Goal: Information Seeking & Learning: Find specific fact

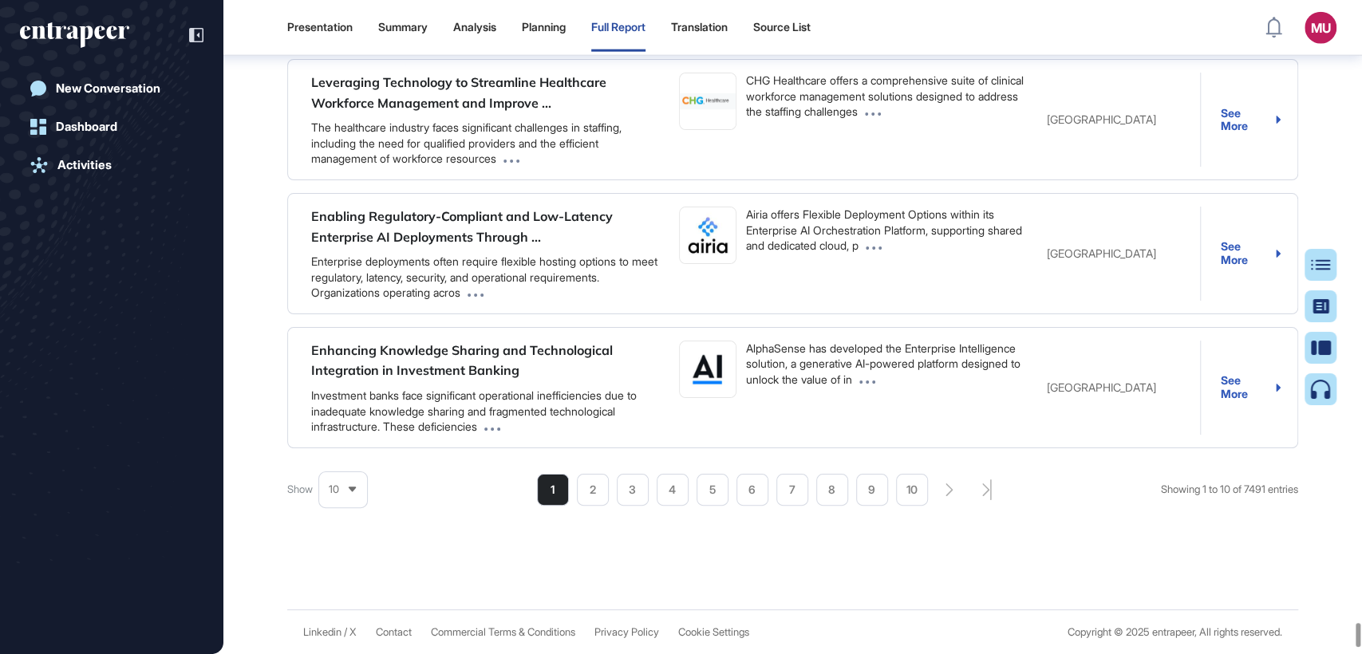
scroll to position [94119, 0]
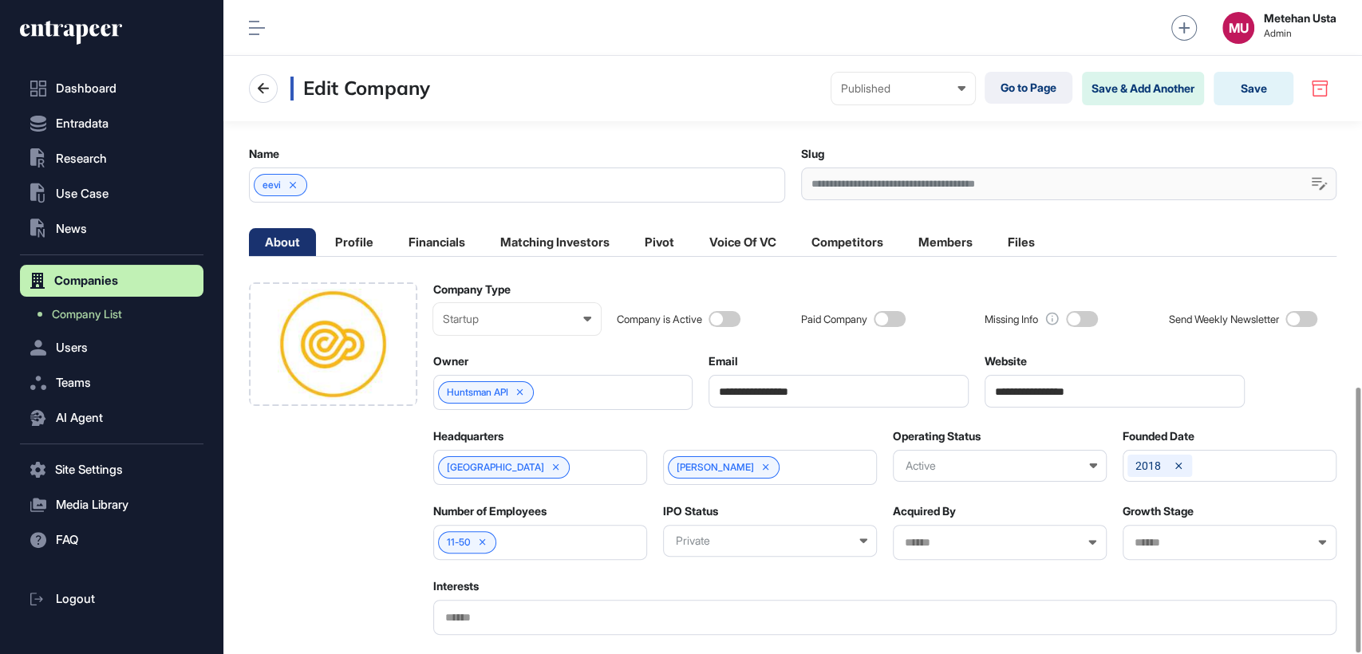
scroll to position [953, 0]
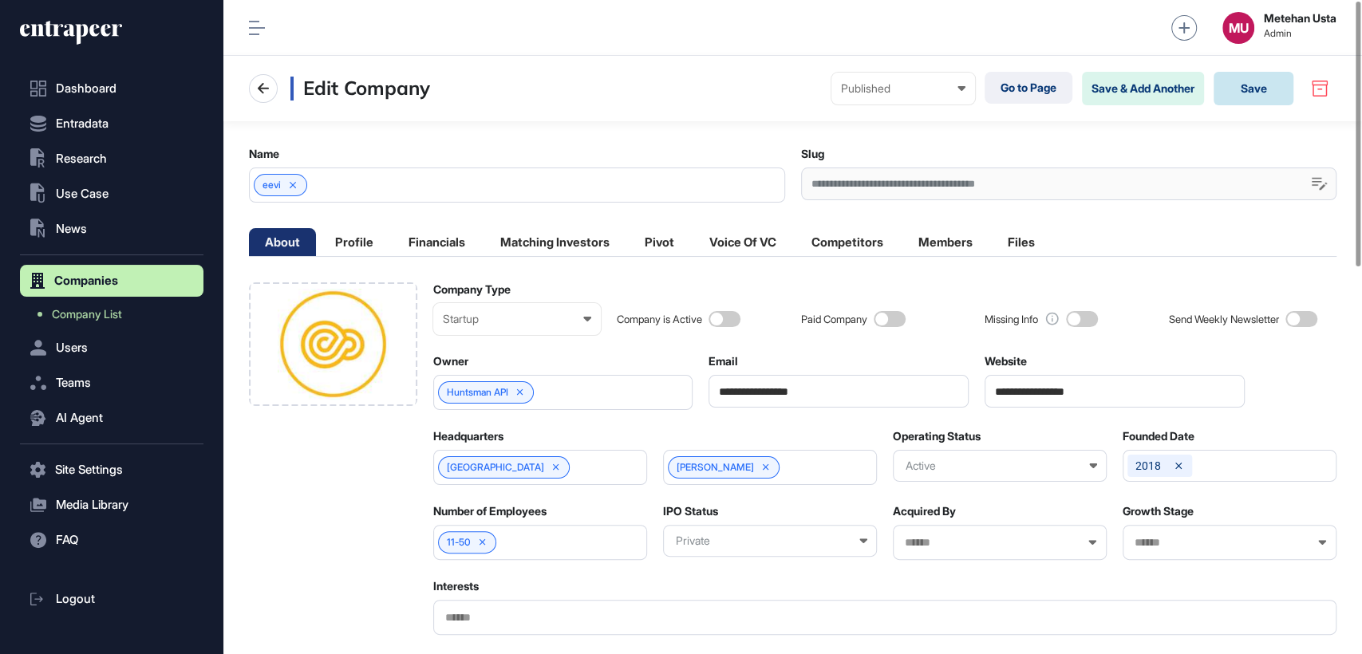
click at [1245, 91] on button "Save" at bounding box center [1253, 89] width 80 height 34
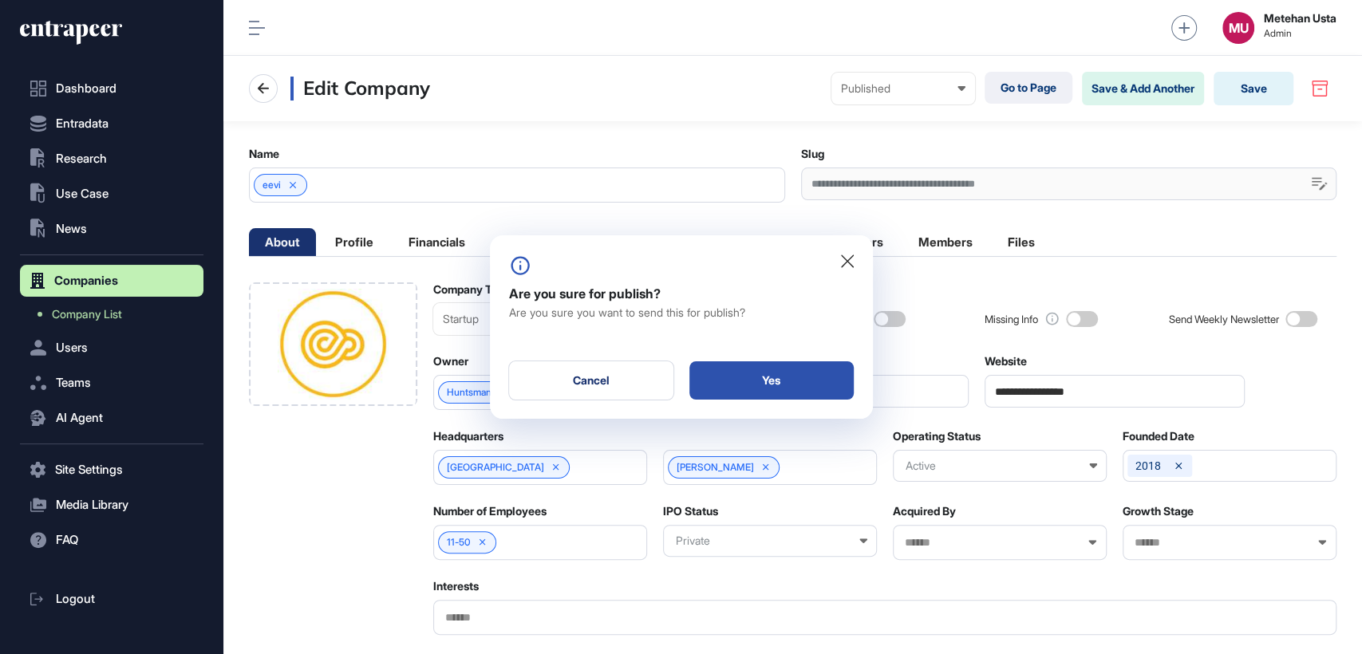
click at [775, 385] on div "Yes" at bounding box center [771, 380] width 164 height 38
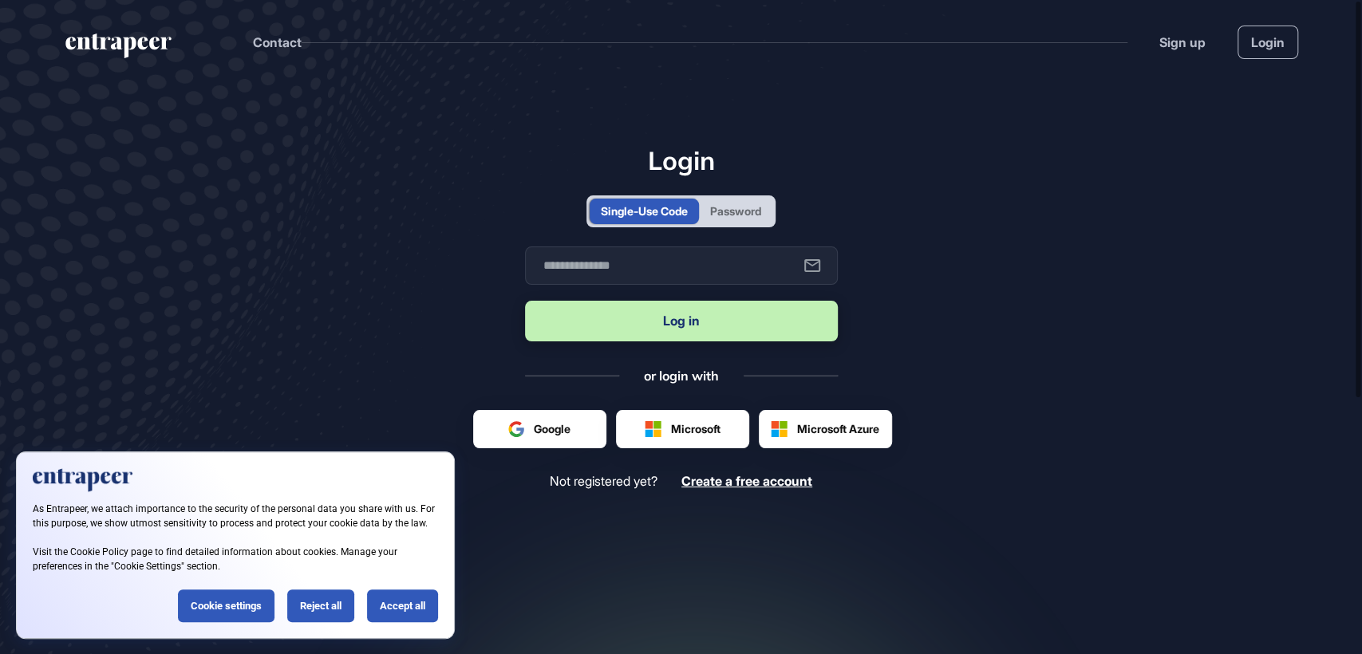
click at [732, 207] on div "Password" at bounding box center [735, 211] width 51 height 17
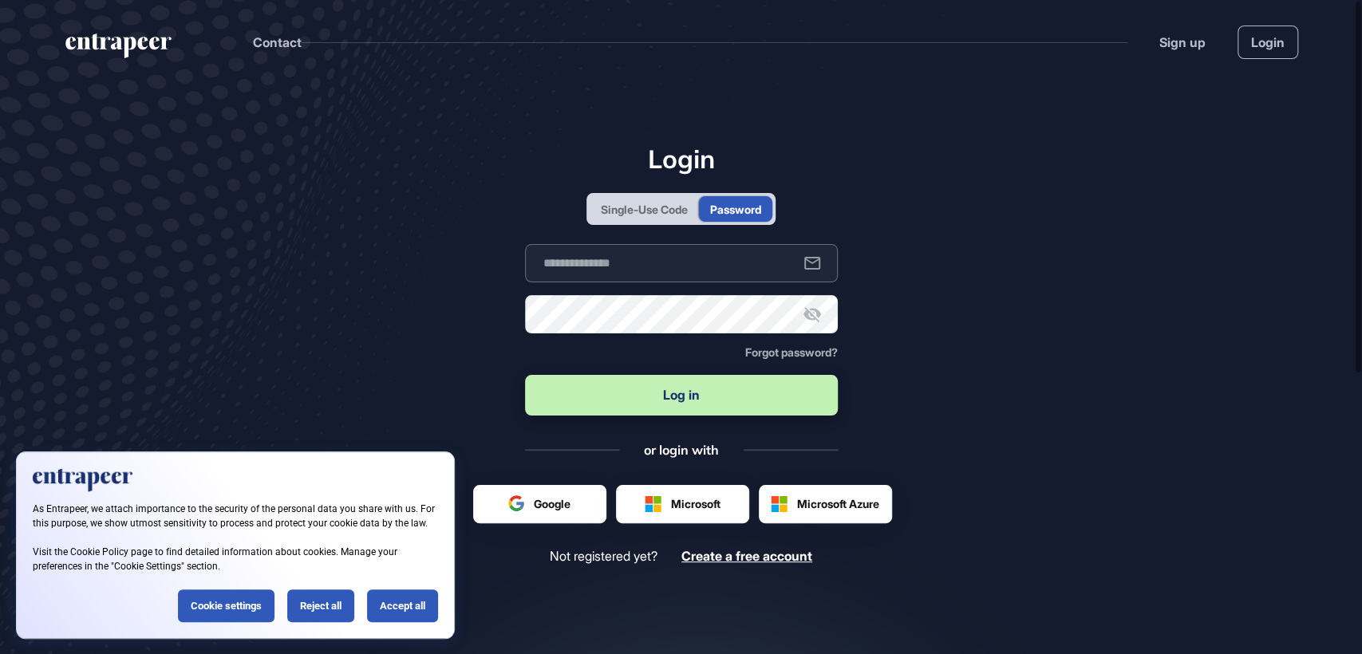
type input "**********"
click at [685, 399] on button "Log in" at bounding box center [681, 395] width 313 height 41
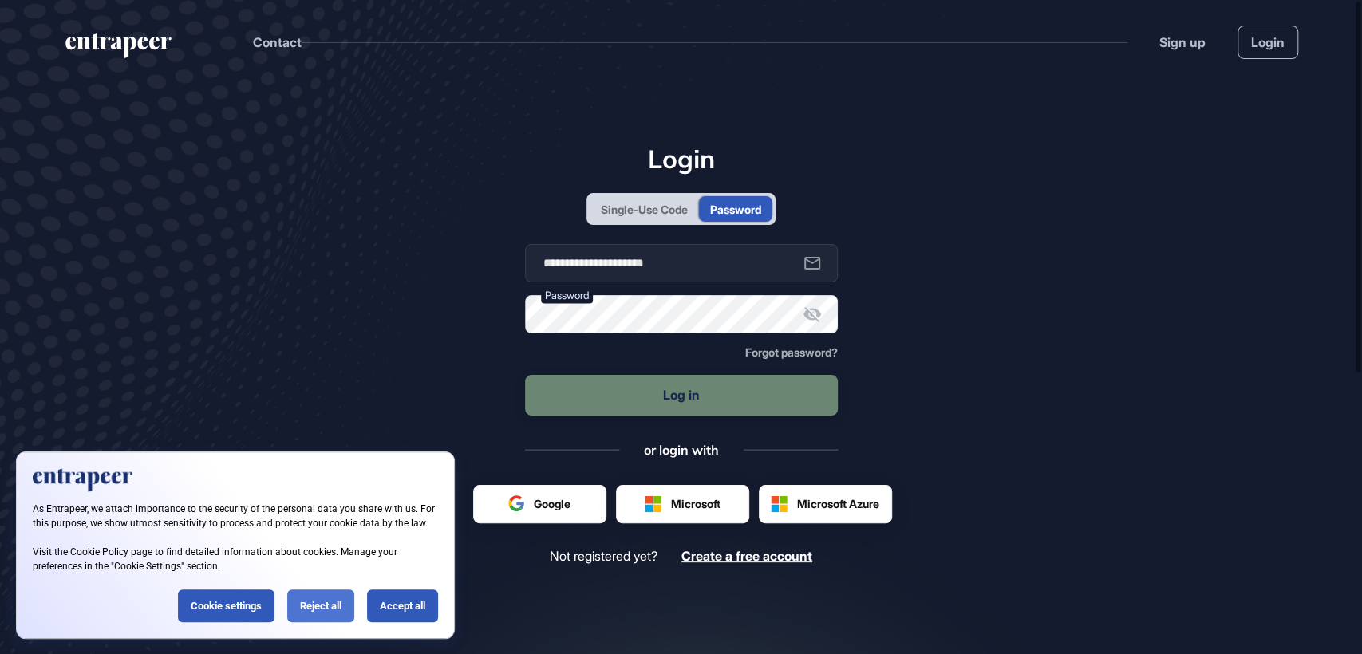
click at [311, 602] on div "Reject all" at bounding box center [320, 606] width 67 height 33
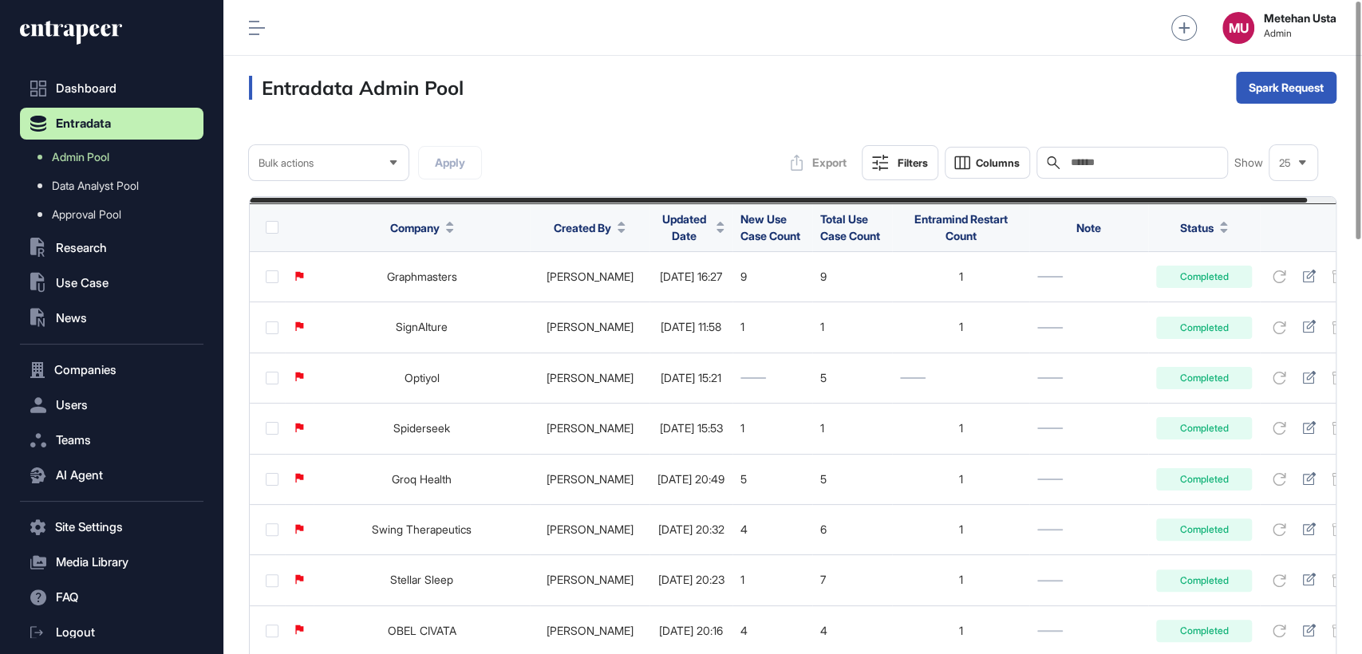
click at [672, 228] on span "Updated Date" at bounding box center [683, 228] width 53 height 34
click at [671, 282] on div "Sort Descending" at bounding box center [680, 293] width 99 height 23
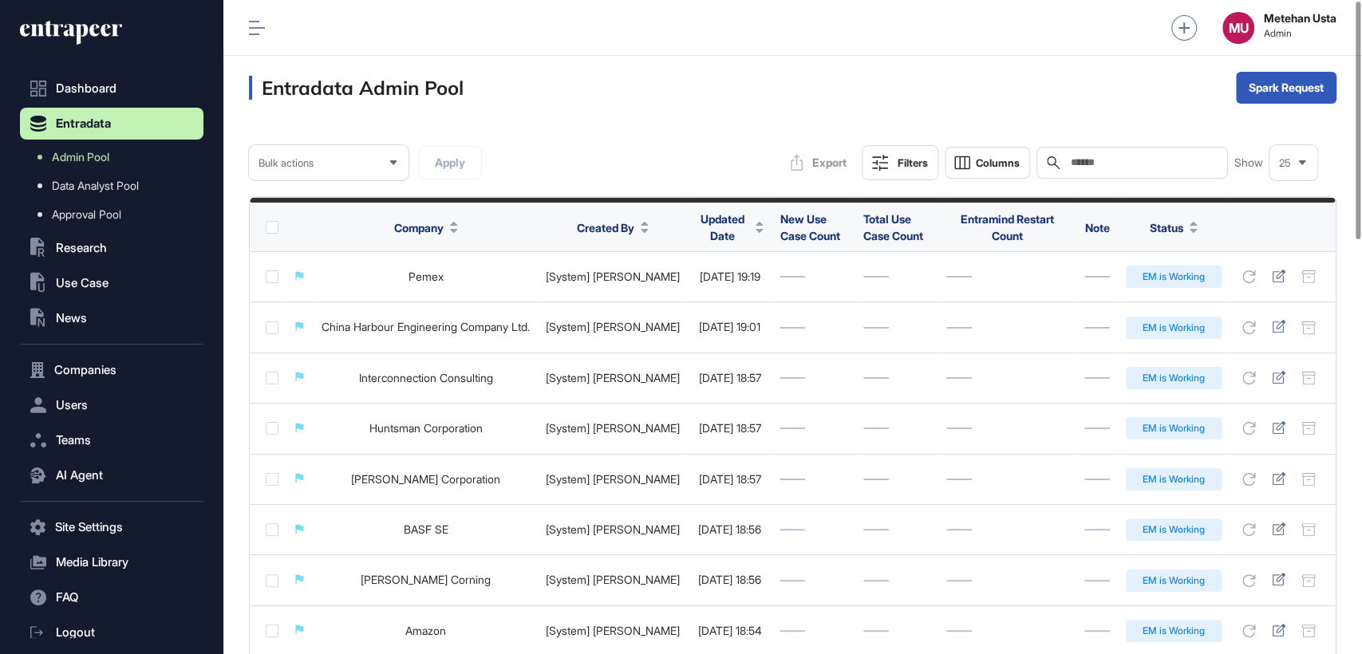
paste input "**********"
click at [1100, 168] on input "**********" at bounding box center [1143, 162] width 148 height 13
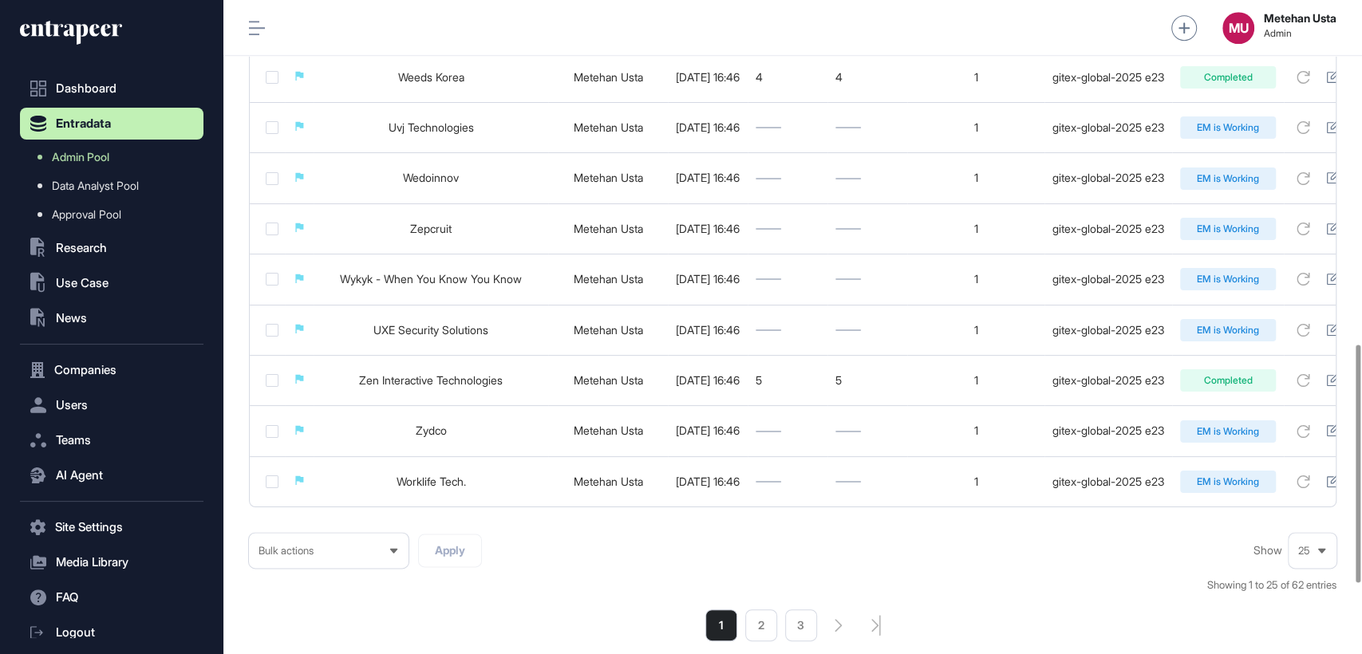
scroll to position [1136, 0]
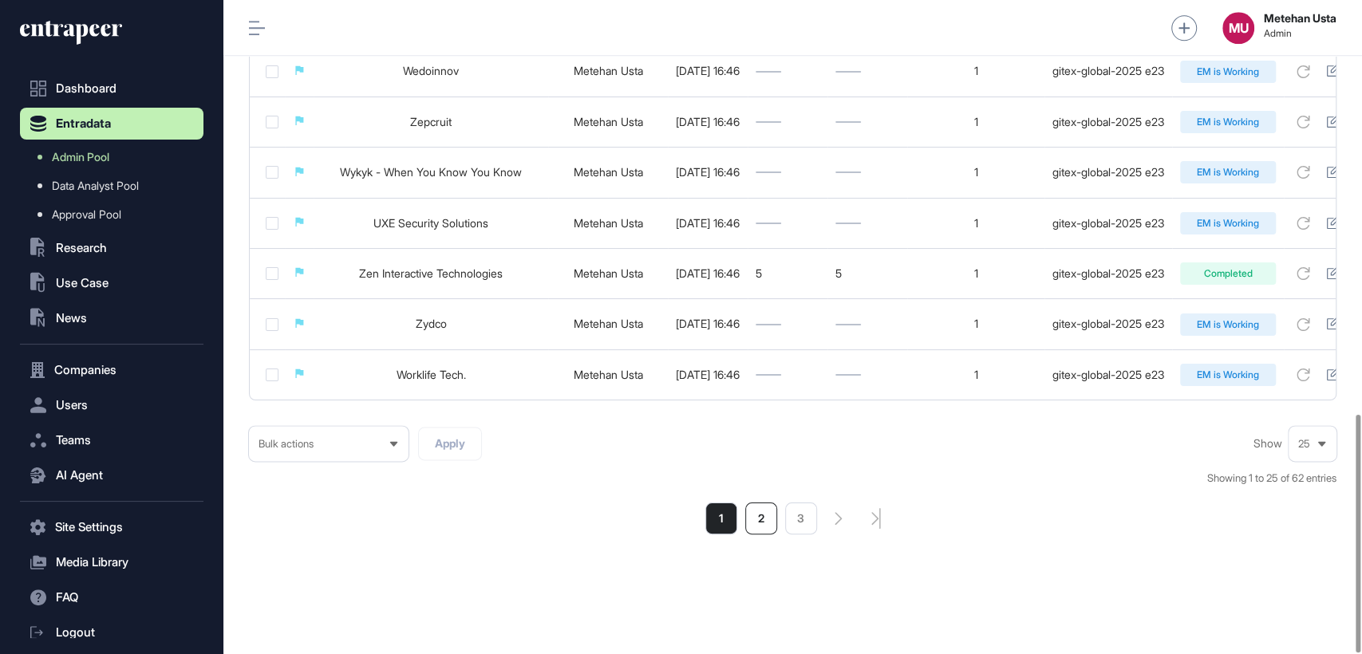
type input "**********"
click at [753, 515] on li "2" at bounding box center [761, 519] width 32 height 32
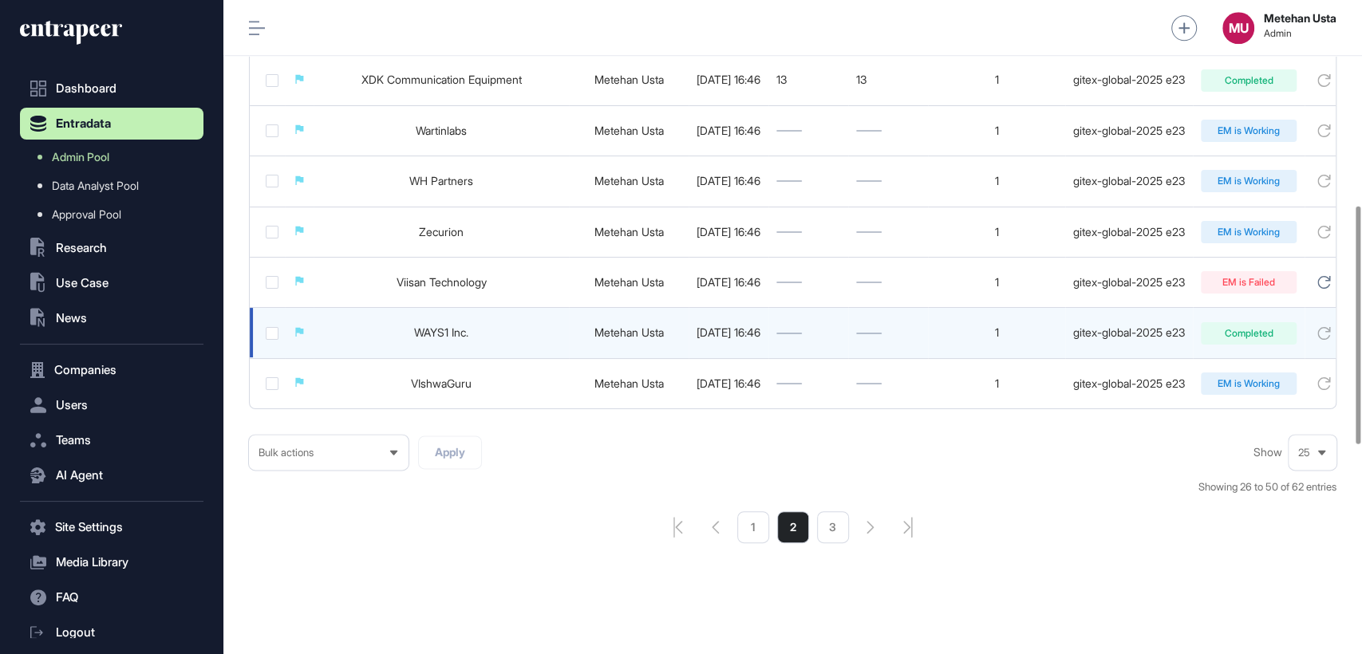
scroll to position [1136, 0]
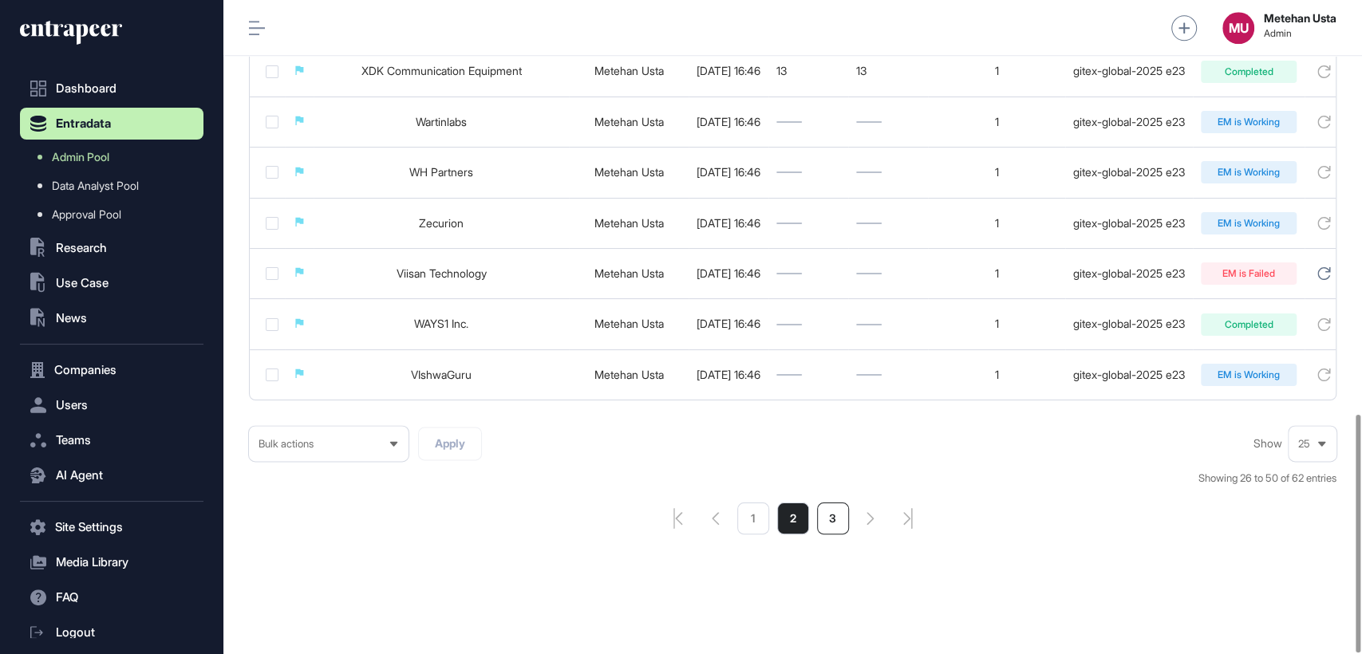
click at [838, 520] on li "3" at bounding box center [833, 519] width 32 height 32
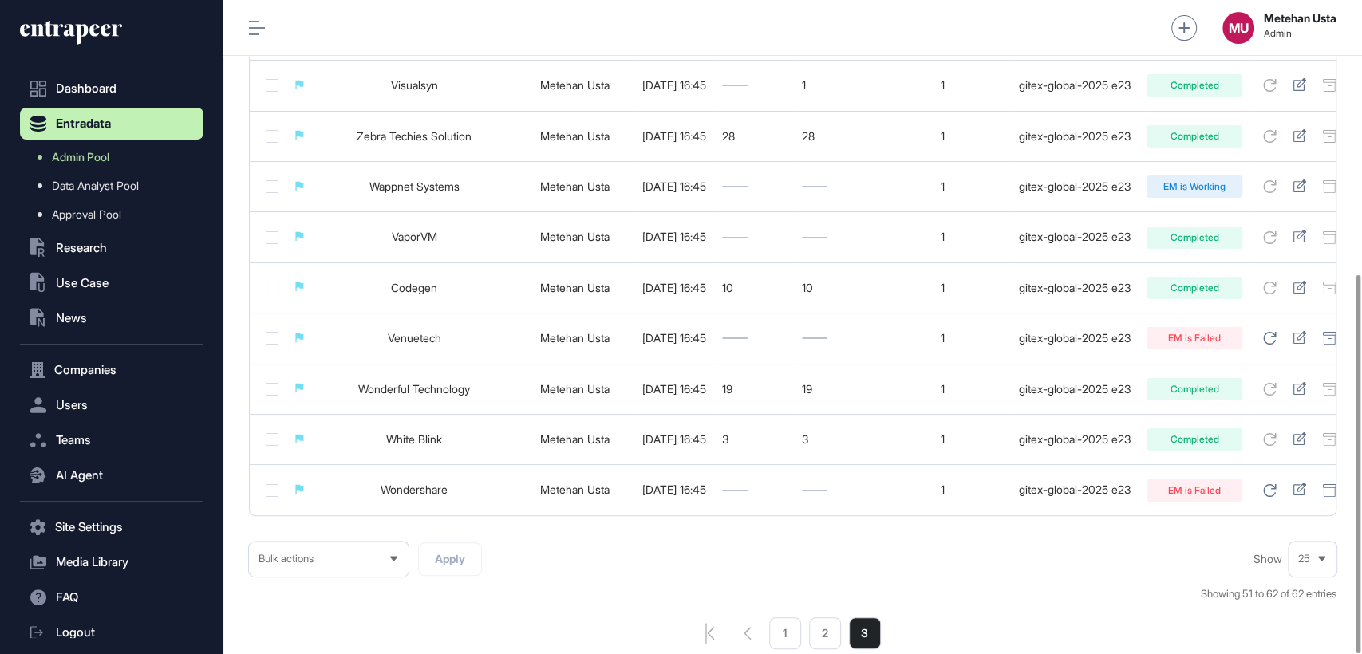
scroll to position [472, 0]
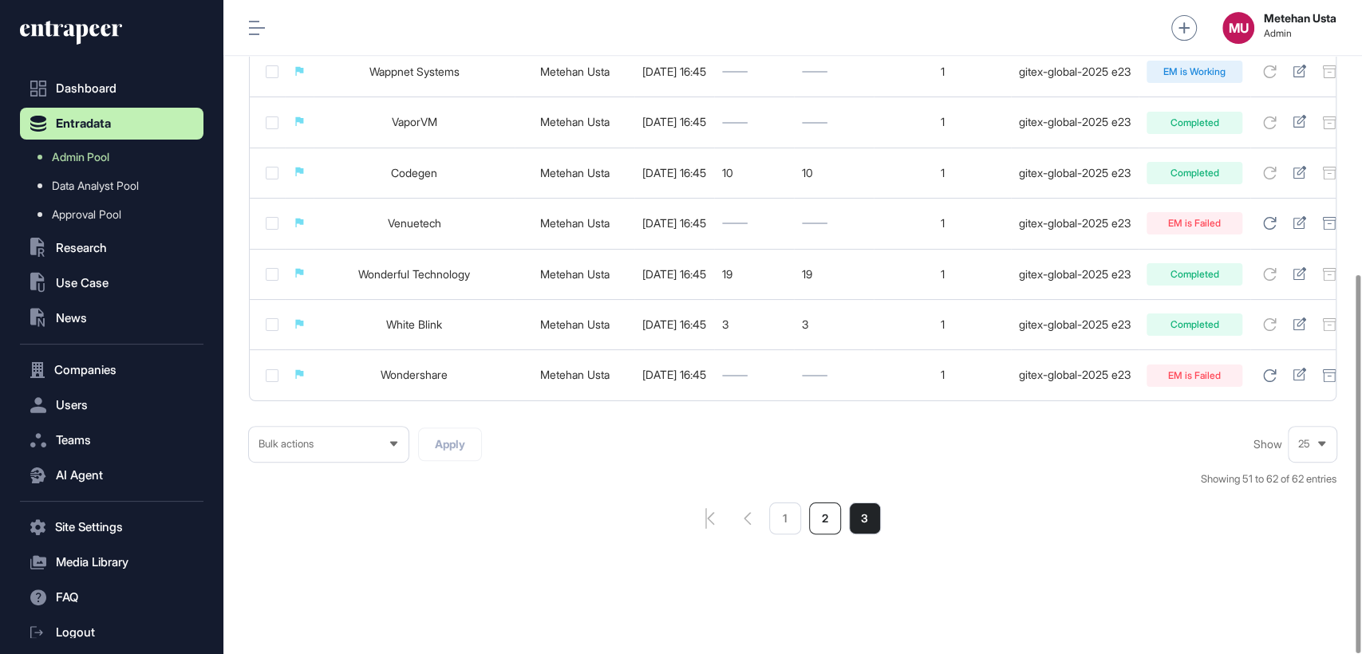
click at [814, 525] on li "2" at bounding box center [825, 519] width 32 height 32
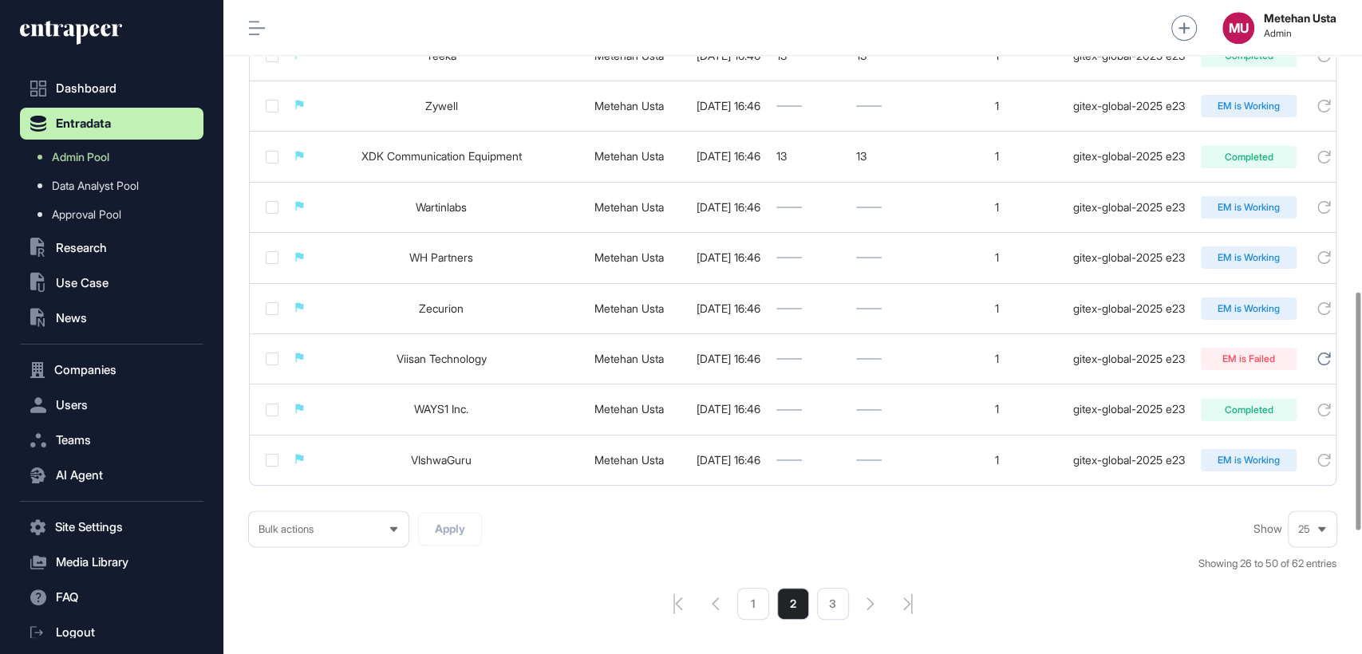
scroll to position [1136, 0]
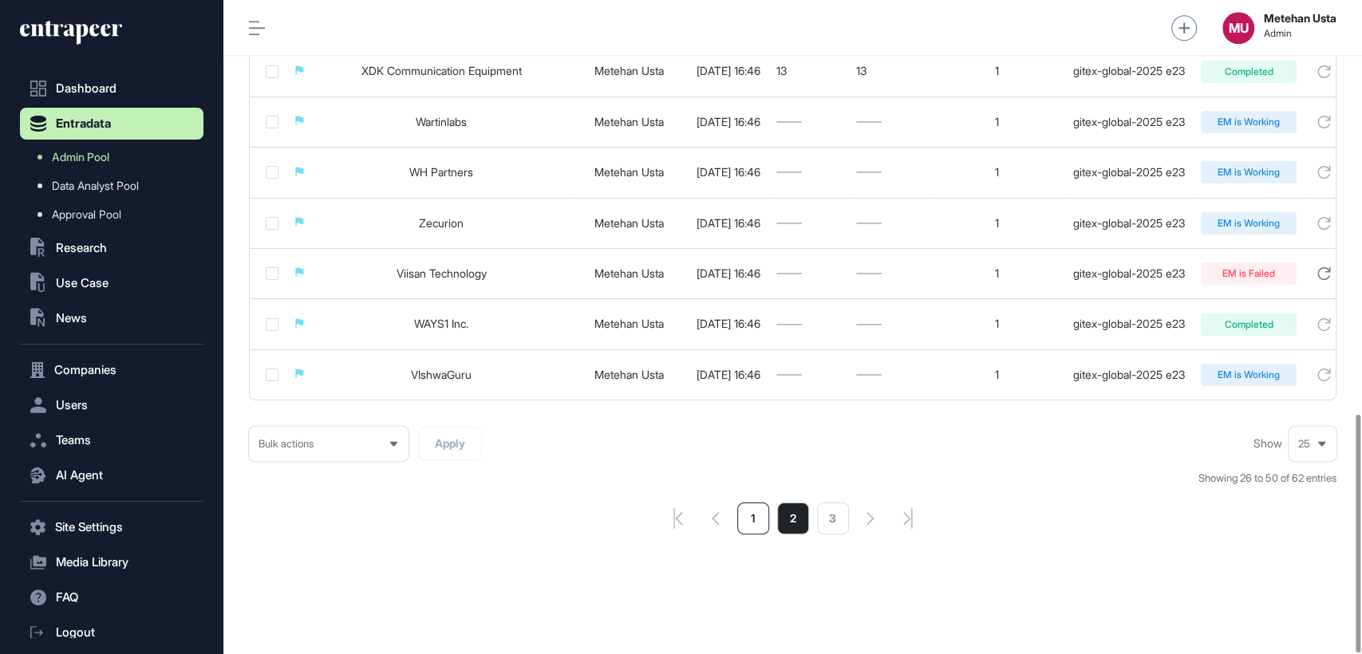
click at [752, 511] on li "1" at bounding box center [753, 519] width 32 height 32
